Goal: Use online tool/utility: Use online tool/utility

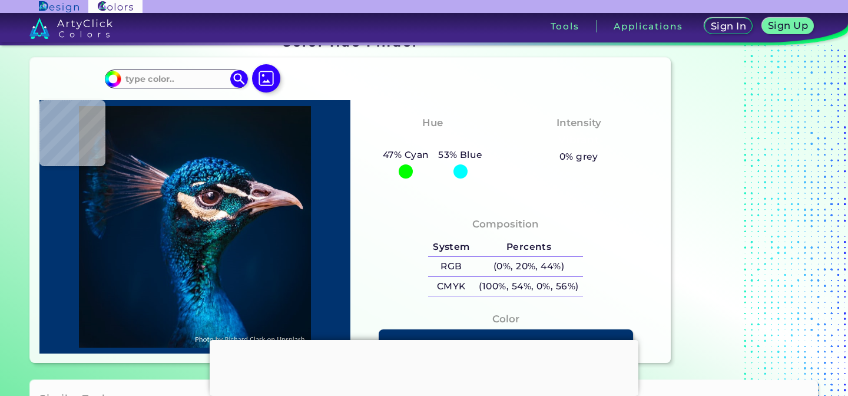
scroll to position [22, 0]
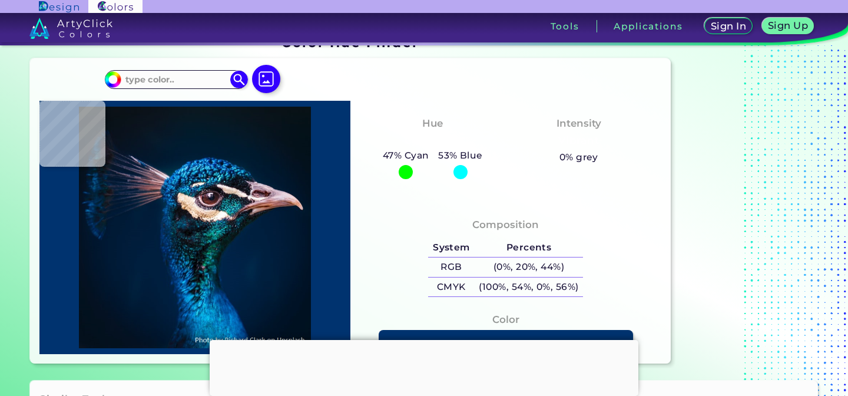
type input "#00152a"
type input "#00152A"
type input "#0b1322"
type input "#0B1322"
type input "#fbfdfa"
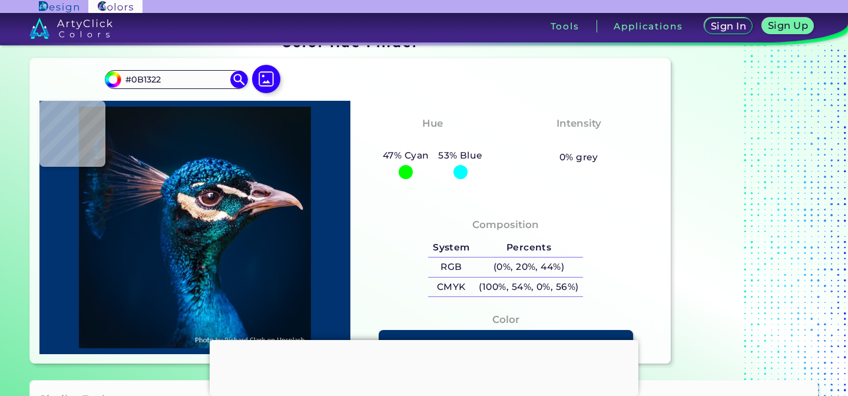
type input "#FBFDFA"
type input "#dcb49b"
type input "#DCB49B"
type input "#12101b"
type input "#12101B"
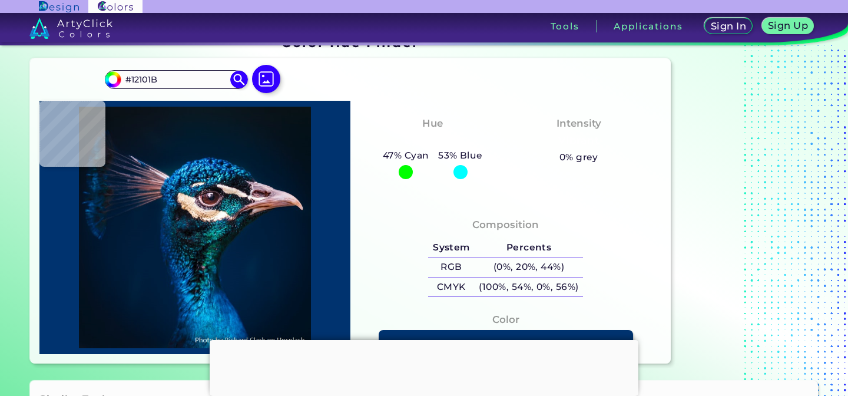
type input "#121a22"
type input "#121A22"
type input "#13121c"
type input "#13121C"
type input "#0d1c29"
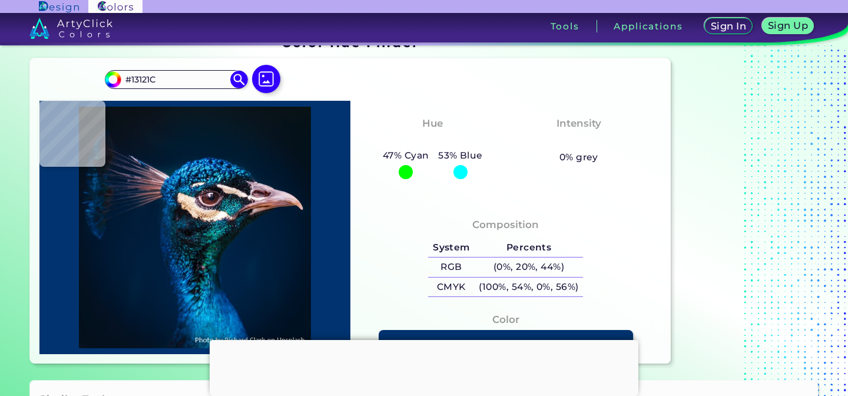
type input "#0D1C29"
type input "#122432"
type input "#152636"
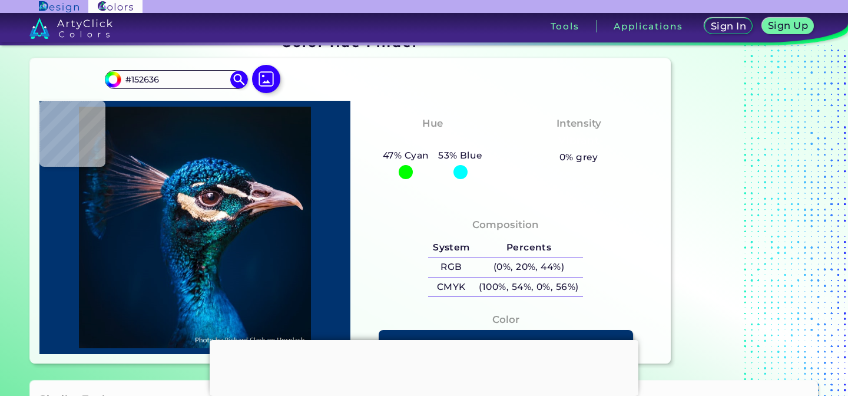
type input "#1b273f"
type input "#1B273F"
type input "#0c2038"
type input "#0C2038"
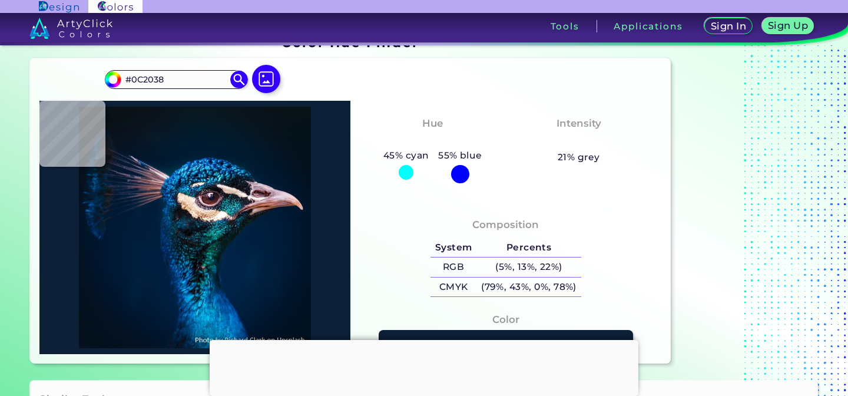
type input "#133242"
type input "#172033"
type input "#252a43"
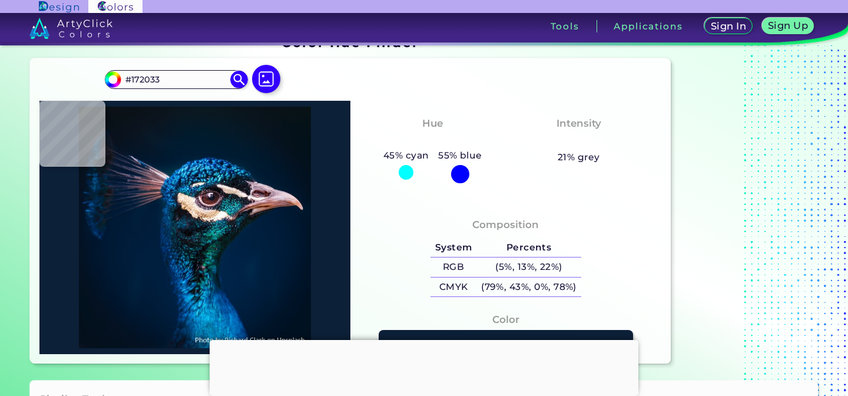
type input "#252A43"
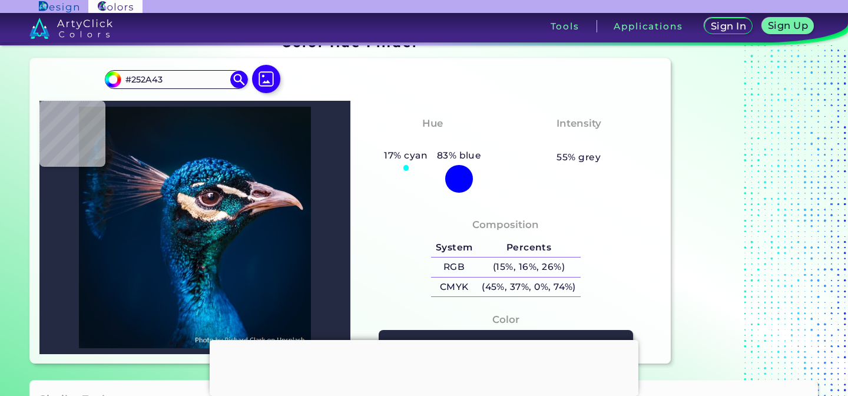
type input "#0c384e"
type input "#0C384E"
type input "#244855"
type input "#554a52"
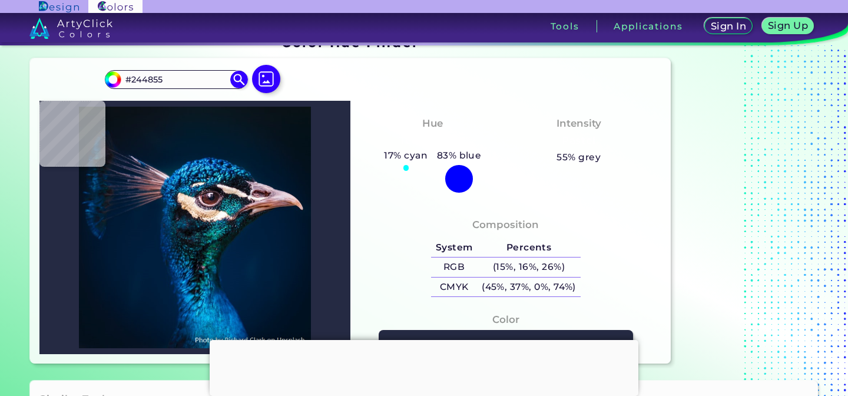
type input "#554A52"
type input "#fef2e8"
type input "#FEF2E8"
type input "#a88b6e"
type input "#A88B6E"
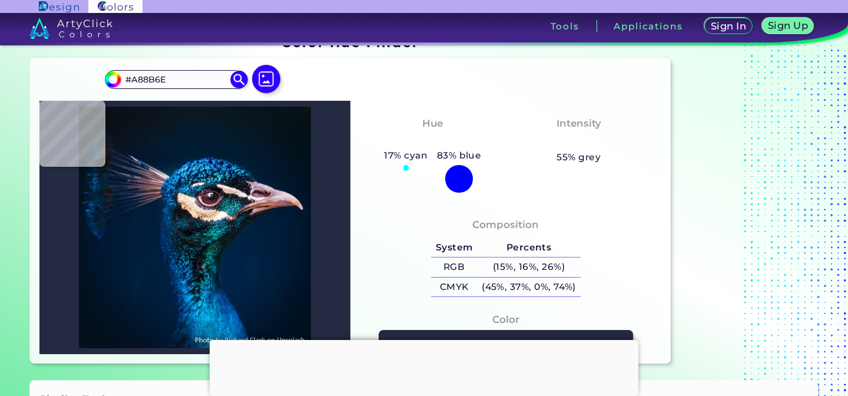
type input "#fbf6e6"
type input "#FBF6E6"
type input "#fefafb"
type input "#FEFAFB"
type input "#fcfafb"
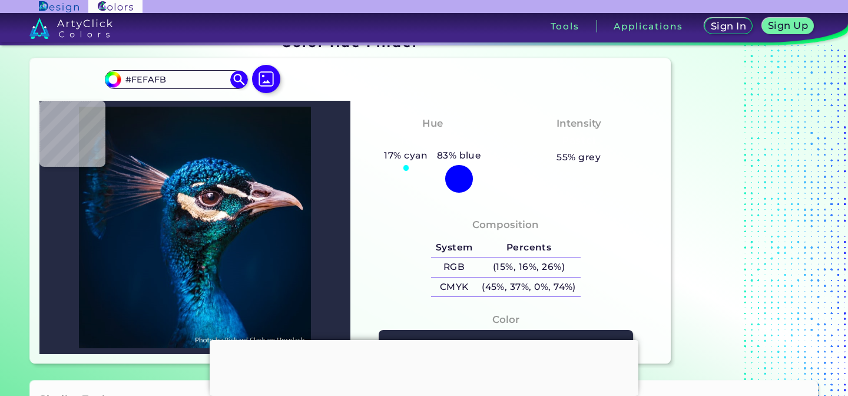
type input "#FCFAFB"
type input "#fffcfa"
type input "#FFFCFA"
type input "#fdf8f5"
type input "#FDF8F5"
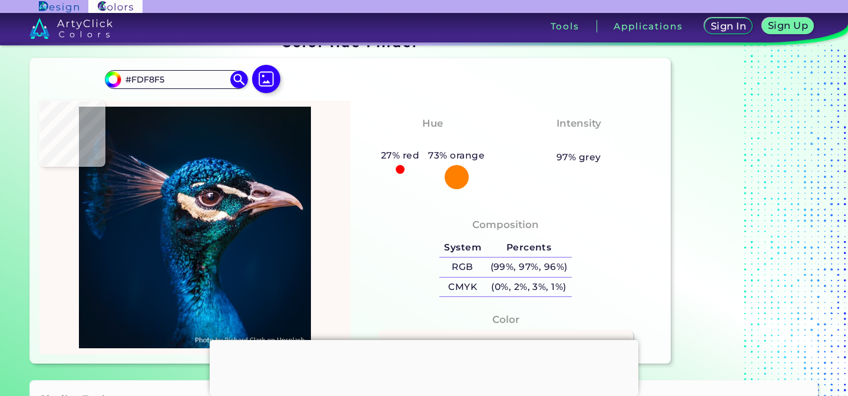
type input "#fdf3ef"
type input "#FDF3EF"
type input "#fff4ee"
type input "#FFF4EE"
type input "#fef7ee"
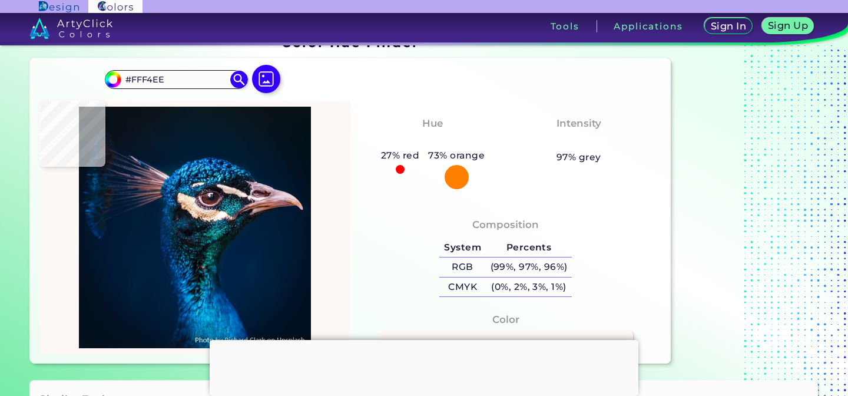
type input "#FEF7EE"
type input "#fbe8ea"
type input "#FBE8EA"
type input "#b09397"
type input "#B09397"
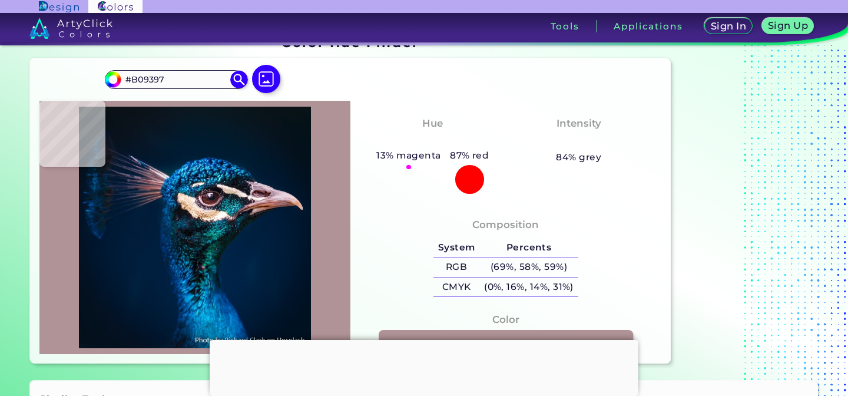
type input "#97797e"
type input "#97797E"
type input "#d3baba"
type input "#D3BABA"
type input "#233236"
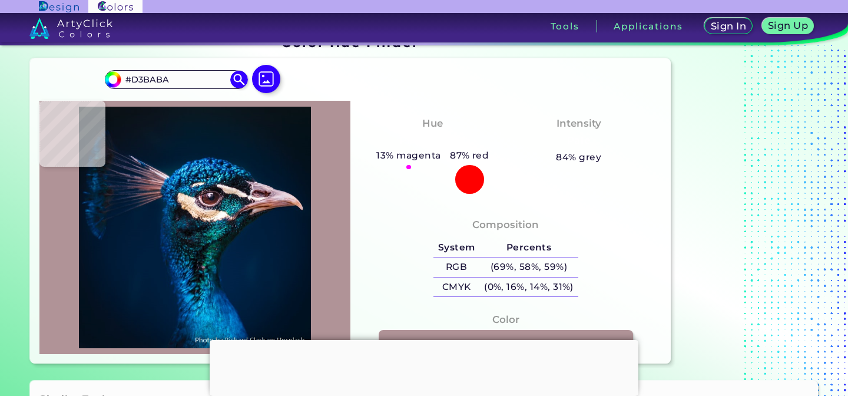
type input "#233236"
type input "#0e1e28"
type input "#0E1E28"
type input "#081d2f"
type input "#081D2F"
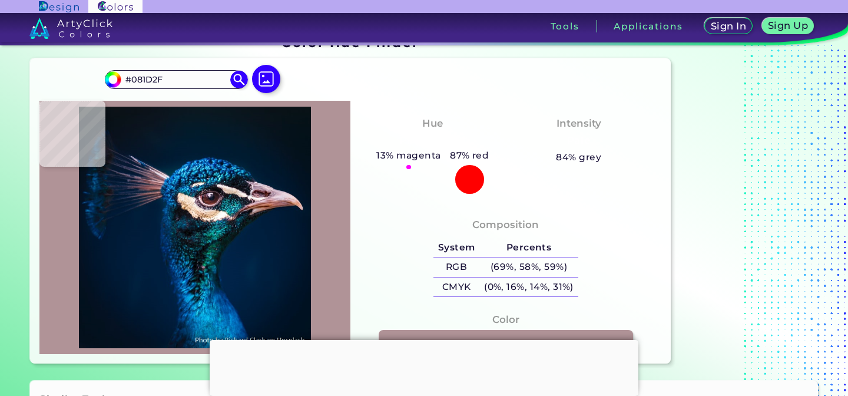
type input "#021b39"
type input "#021B39"
type input "#011b36"
type input "#011B36"
type input "#001a33"
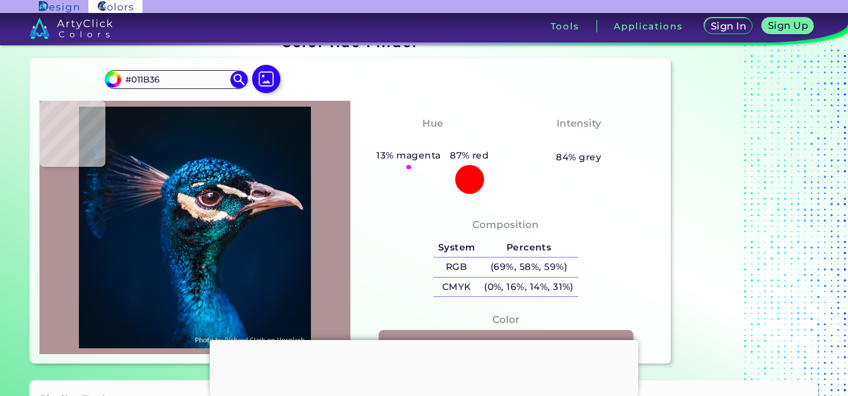
type input "#001A33"
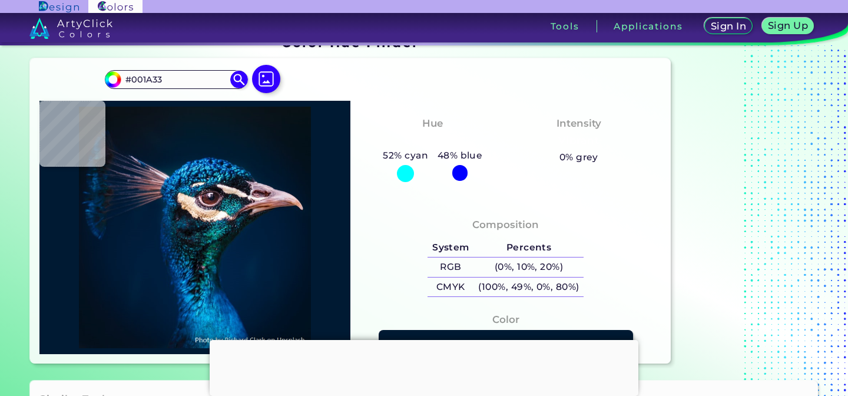
type input "#001832"
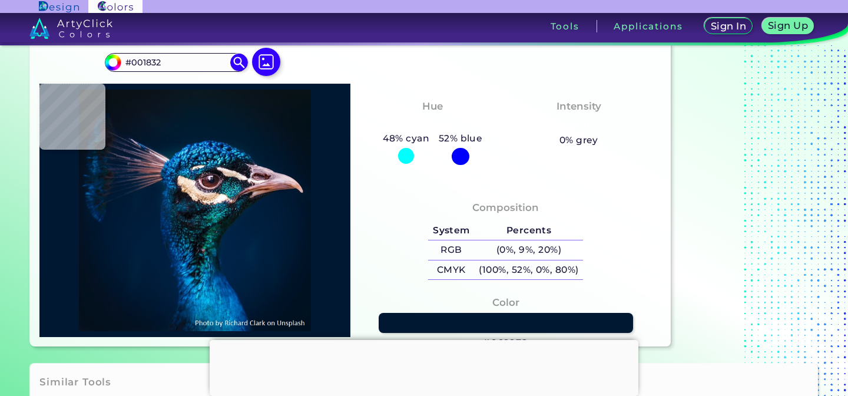
scroll to position [35, 0]
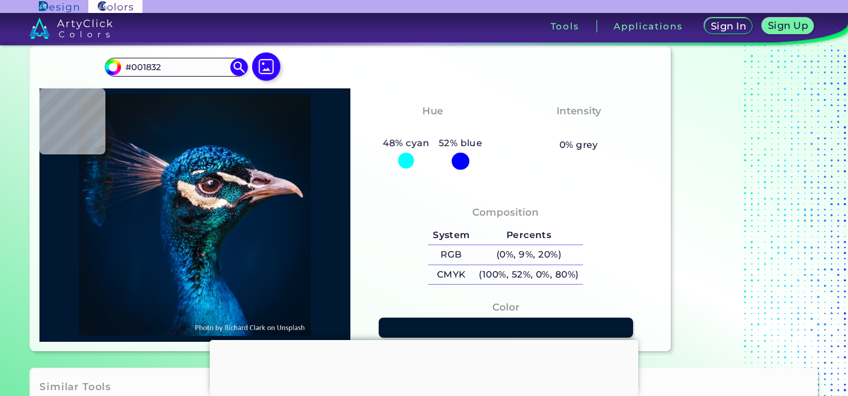
type input "#01172f"
type input "#01172F"
type input "#000000"
